Goal: Task Accomplishment & Management: Complete application form

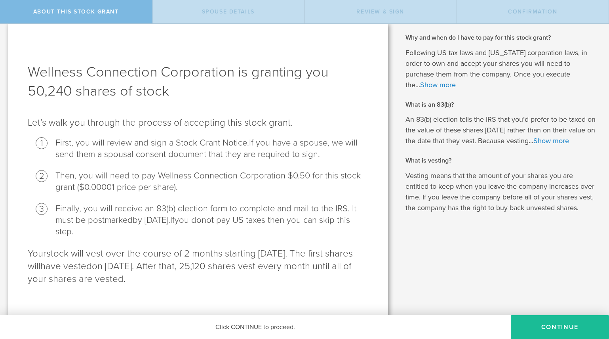
scroll to position [16, 0]
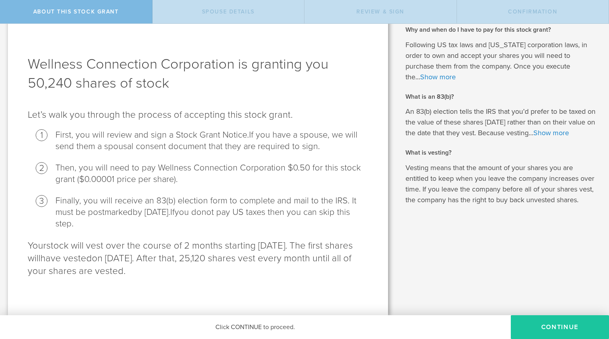
click at [556, 325] on button "CONTINUE" at bounding box center [560, 327] width 98 height 24
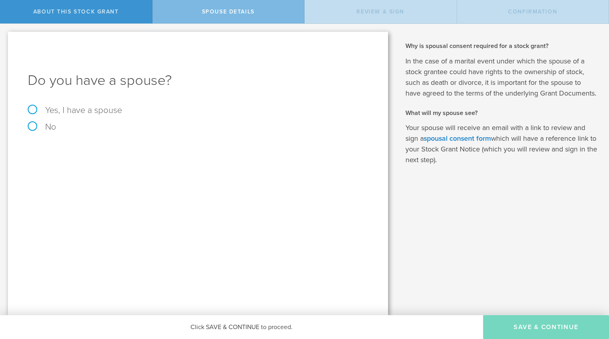
click at [33, 109] on label "Yes, I have a spouse" at bounding box center [198, 110] width 341 height 9
click at [5, 36] on input "Yes, I have a spouse" at bounding box center [2, 30] width 5 height 13
radio input "true"
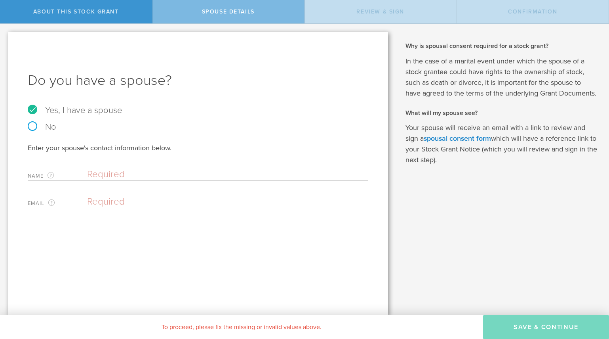
click at [135, 176] on input "text" at bounding box center [225, 174] width 277 height 12
type input "[PERSON_NAME]"
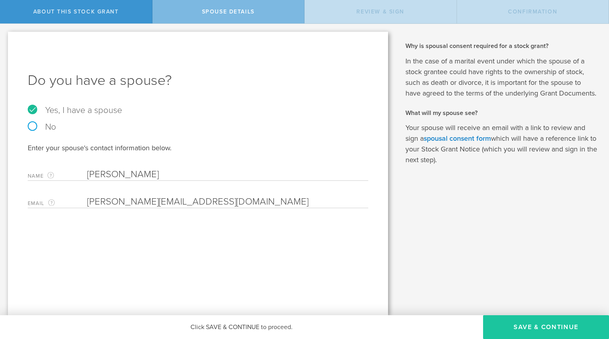
type input "[PERSON_NAME][EMAIL_ADDRESS][DOMAIN_NAME]"
click at [535, 326] on button "Save & Continue" at bounding box center [546, 327] width 126 height 24
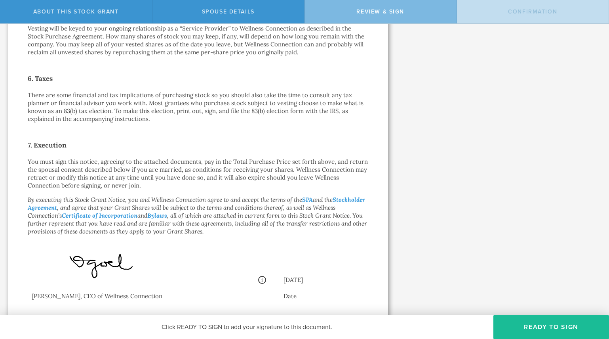
scroll to position [555, 0]
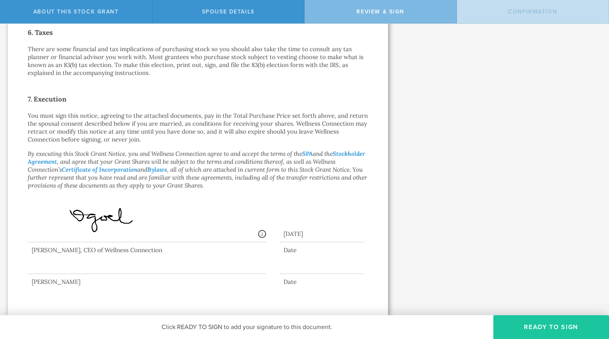
click at [558, 324] on button "Ready to Sign" at bounding box center [552, 327] width 116 height 24
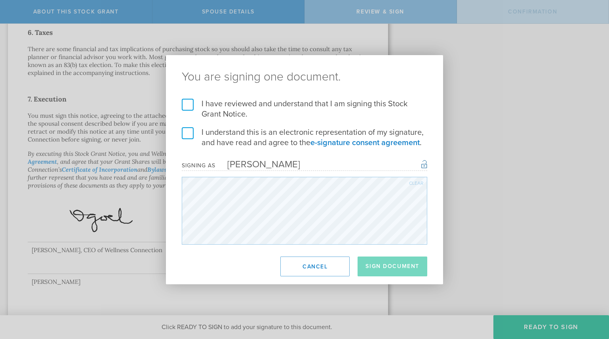
click at [188, 103] on label "I have reviewed and understand that I am signing this Stock Grant Notice." at bounding box center [305, 109] width 246 height 21
click at [0, 0] on input "I have reviewed and understand that I am signing this Stock Grant Notice." at bounding box center [0, 0] width 0 height 0
click at [187, 137] on label "I understand this is an electronic representation of my signature, and have rea…" at bounding box center [305, 137] width 246 height 21
click at [0, 0] on input "I understand this is an electronic representation of my signature, and have rea…" at bounding box center [0, 0] width 0 height 0
click at [393, 264] on button "Sign Document" at bounding box center [393, 266] width 70 height 20
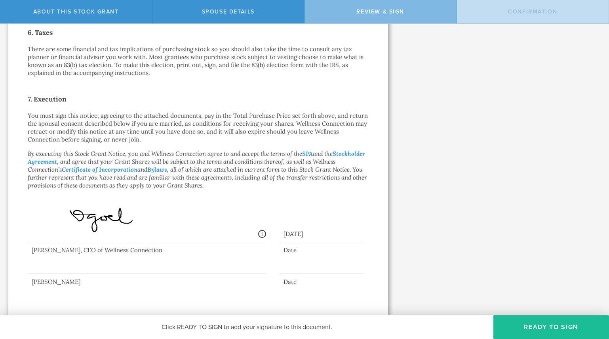
scroll to position [0, 0]
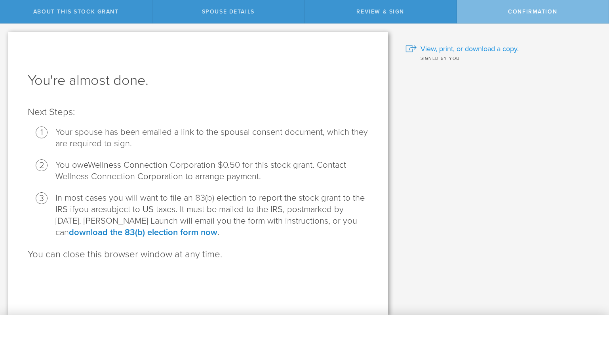
click at [460, 48] on span "View, print, or download a copy." at bounding box center [470, 49] width 98 height 10
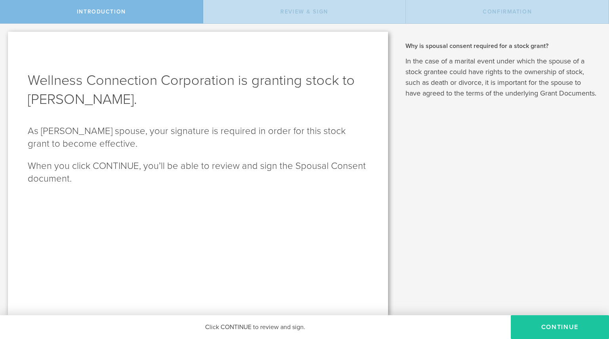
click at [547, 328] on button "CONTINUE" at bounding box center [560, 327] width 98 height 24
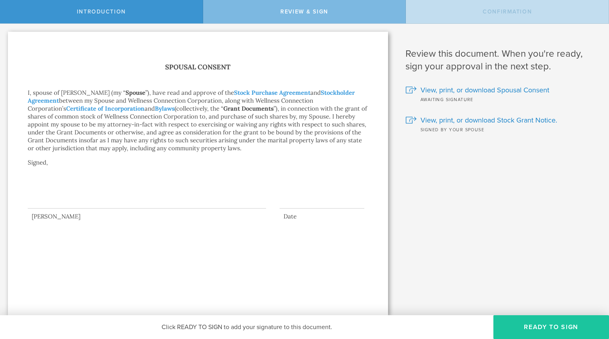
click at [542, 325] on button "Ready to Sign" at bounding box center [552, 327] width 116 height 24
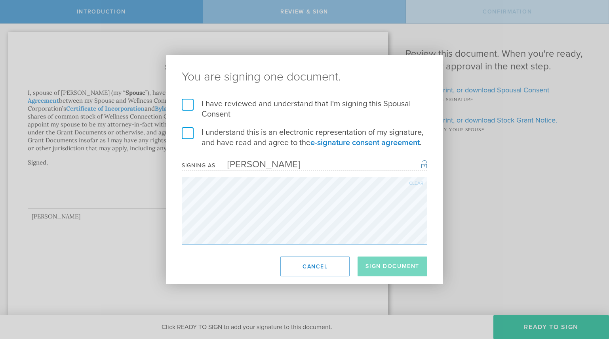
click at [187, 107] on label "I have reviewed and understand that I'm signing this Spousal Consent" at bounding box center [305, 109] width 246 height 21
click at [0, 0] on input "I have reviewed and understand that I'm signing this Spousal Consent" at bounding box center [0, 0] width 0 height 0
click at [188, 132] on label "I understand this is an electronic representation of my signature, and have rea…" at bounding box center [305, 137] width 246 height 21
click at [0, 0] on input "I understand this is an electronic representation of my signature, and have rea…" at bounding box center [0, 0] width 0 height 0
click at [395, 264] on button "Sign Document" at bounding box center [393, 266] width 70 height 20
